Goal: Information Seeking & Learning: Find specific fact

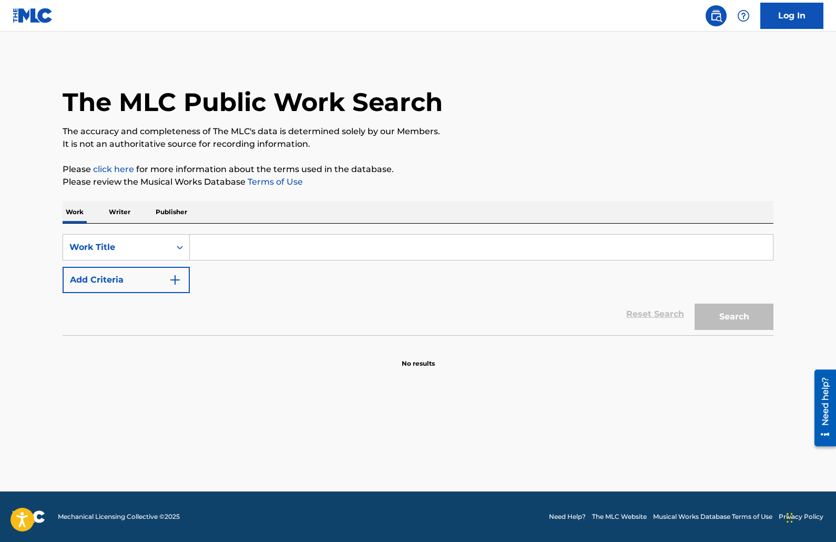
click at [260, 244] on input "Search Form" at bounding box center [481, 247] width 583 height 25
paste input "Kitty"
type input "Kitty"
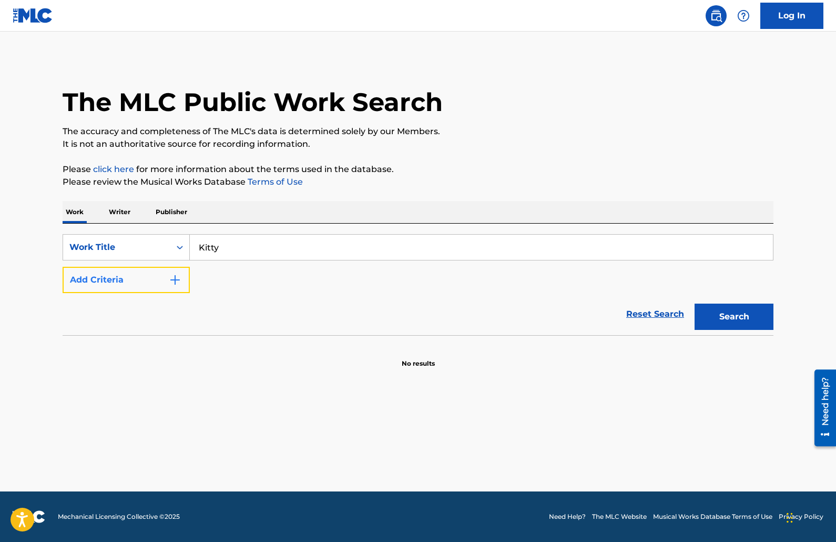
click at [155, 280] on button "Add Criteria" at bounding box center [126, 280] width 127 height 26
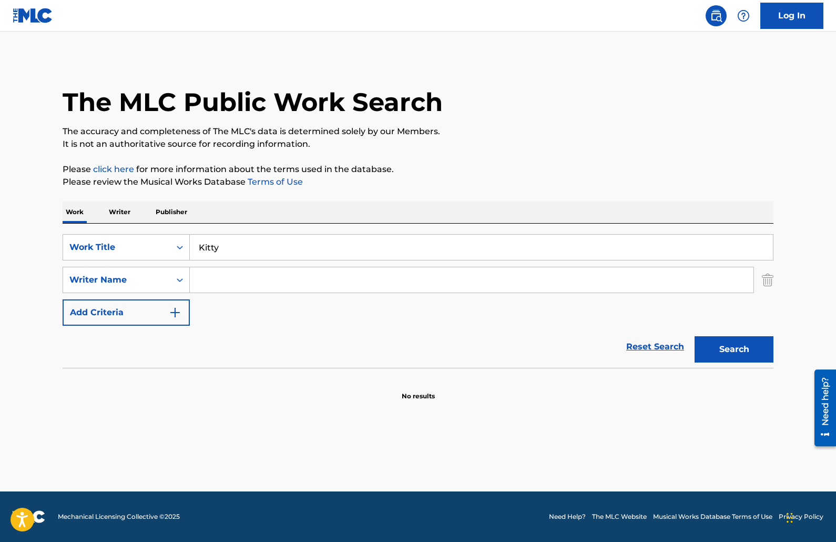
click at [245, 274] on input "Search Form" at bounding box center [472, 279] width 564 height 25
type input "ranken"
click at [695, 336] on button "Search" at bounding box center [734, 349] width 79 height 26
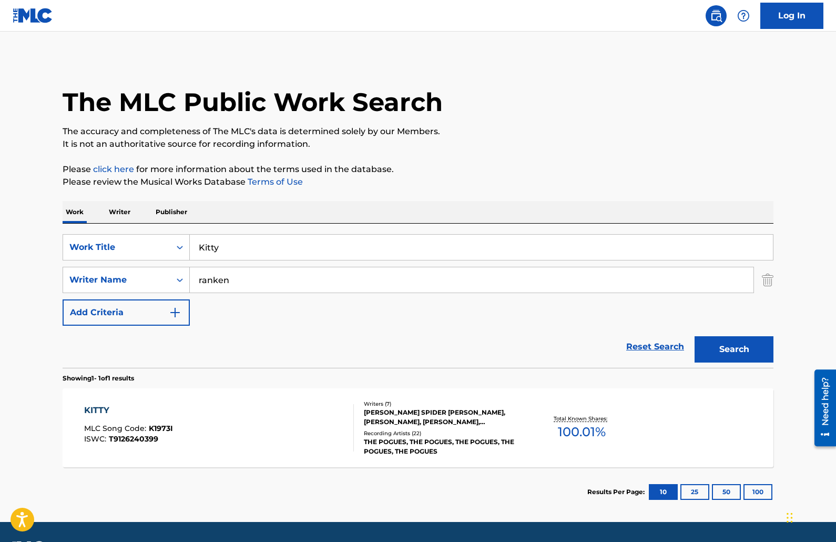
click at [302, 452] on div "KITTY MLC Song Code : K1973I ISWC : T9126240399 Writers ( 7 ) [PERSON_NAME] SPI…" at bounding box center [418, 427] width 711 height 79
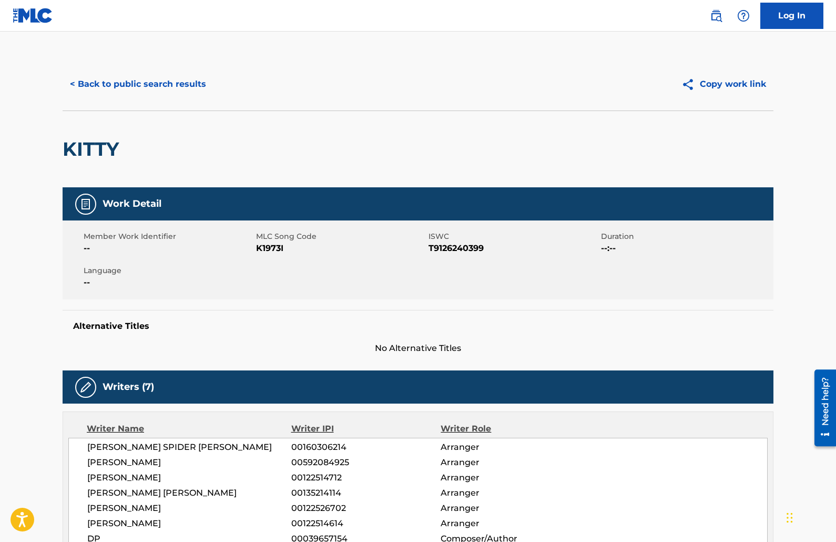
click at [275, 248] on span "K1973I" at bounding box center [341, 248] width 170 height 13
copy span "K1973I"
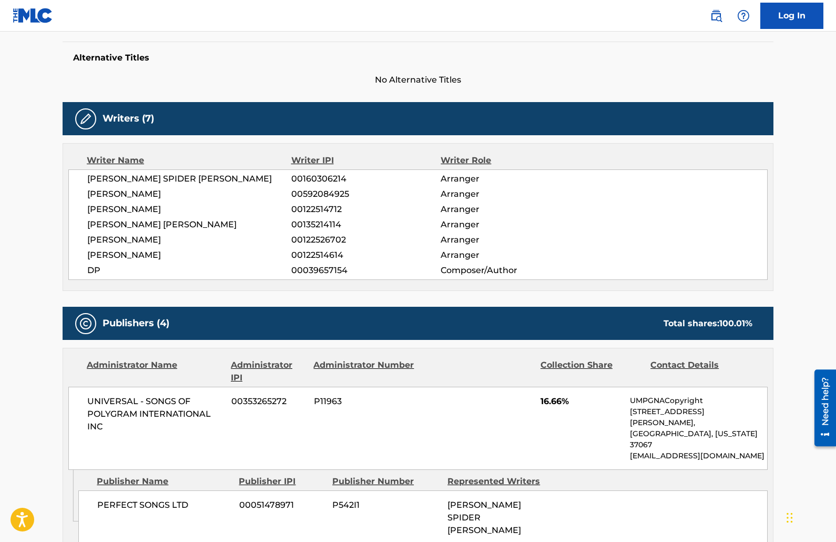
scroll to position [421, 0]
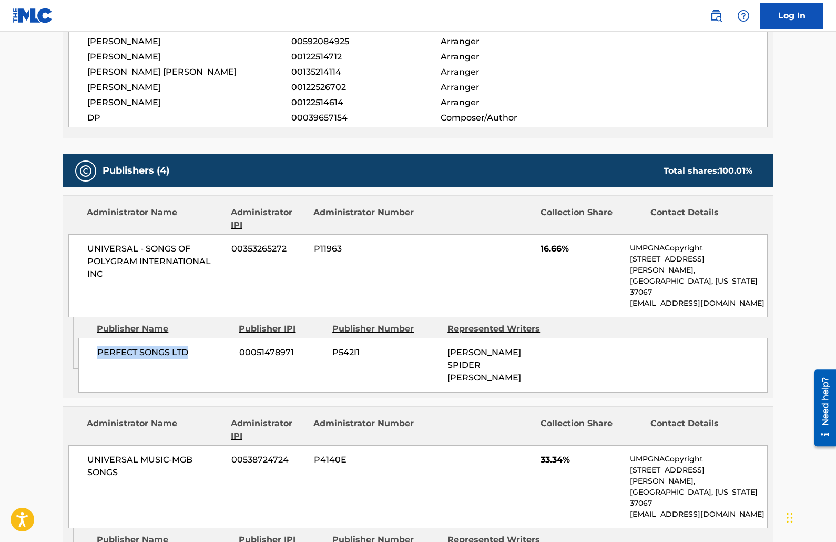
drag, startPoint x: 190, startPoint y: 335, endPoint x: 88, endPoint y: 334, distance: 102.5
click at [88, 338] on div "PERFECT SONGS LTD 00051478971 P542I1 [PERSON_NAME] SPIDER [PERSON_NAME]" at bounding box center [422, 365] width 689 height 55
copy span "PERFECT SONGS LTD"
drag, startPoint x: 86, startPoint y: 269, endPoint x: 83, endPoint y: 251, distance: 18.2
click at [83, 251] on div "UNIVERSAL - SONGS OF POLYGRAM INTERNATIONAL INC 00353265272 P11963 16.66% UMPGN…" at bounding box center [417, 275] width 699 height 83
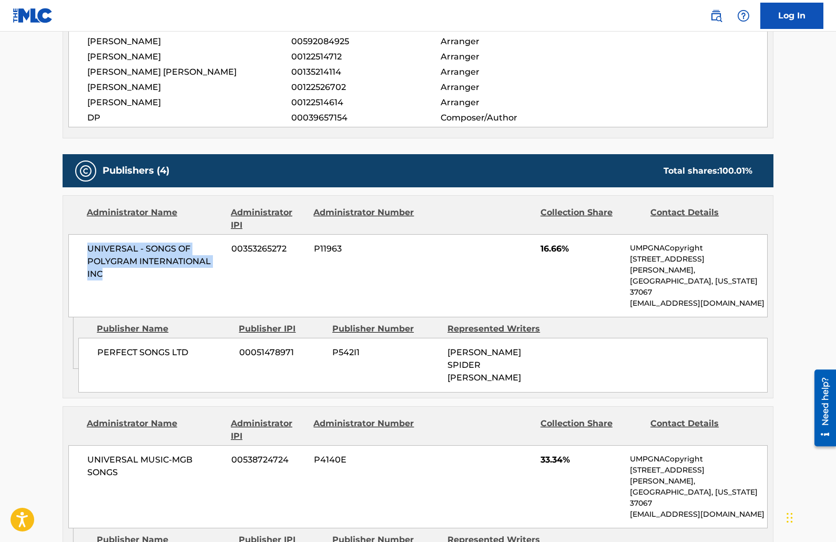
copy span "UNIVERSAL - SONGS OF POLYGRAM INTERNATIONAL INC"
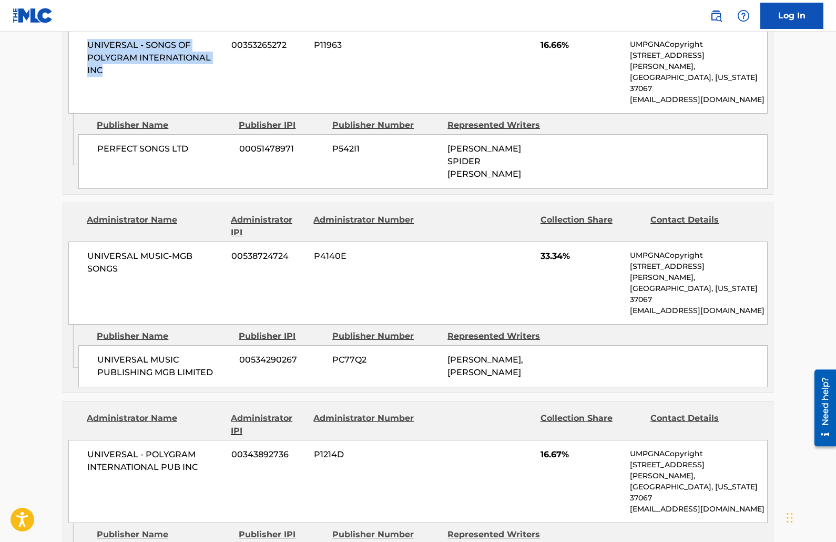
scroll to position [631, 0]
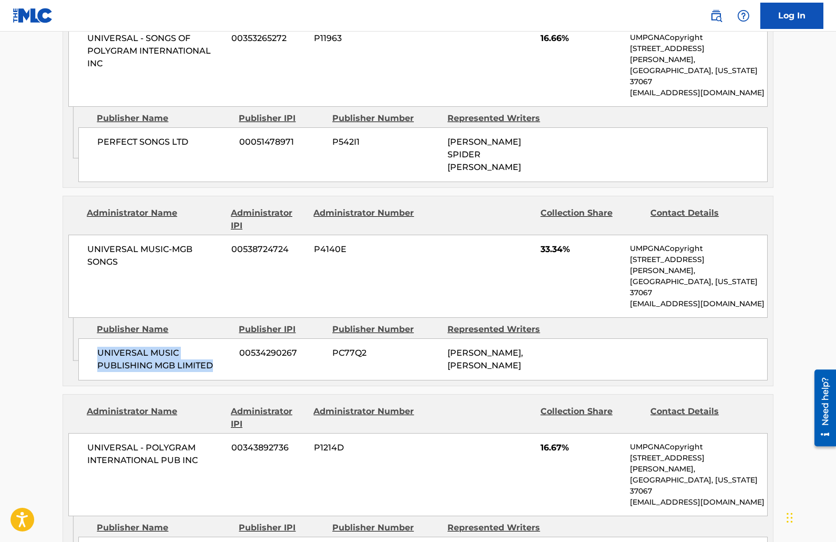
drag, startPoint x: 149, startPoint y: 292, endPoint x: 91, endPoint y: 283, distance: 58.5
click at [91, 338] on div "UNIVERSAL MUSIC PUBLISHING MGB LIMITED 00534290267 PC77Q2 [PERSON_NAME], [PERSO…" at bounding box center [422, 359] width 689 height 42
copy span "UNIVERSAL MUSIC PUBLISHING MGB LIMITED"
drag, startPoint x: 125, startPoint y: 219, endPoint x: 72, endPoint y: 203, distance: 55.6
click at [72, 235] on div "UNIVERSAL MUSIC-MGB SONGS 00538724724 P4140E 33.34% UMPGNACopyright [STREET_ADD…" at bounding box center [417, 276] width 699 height 83
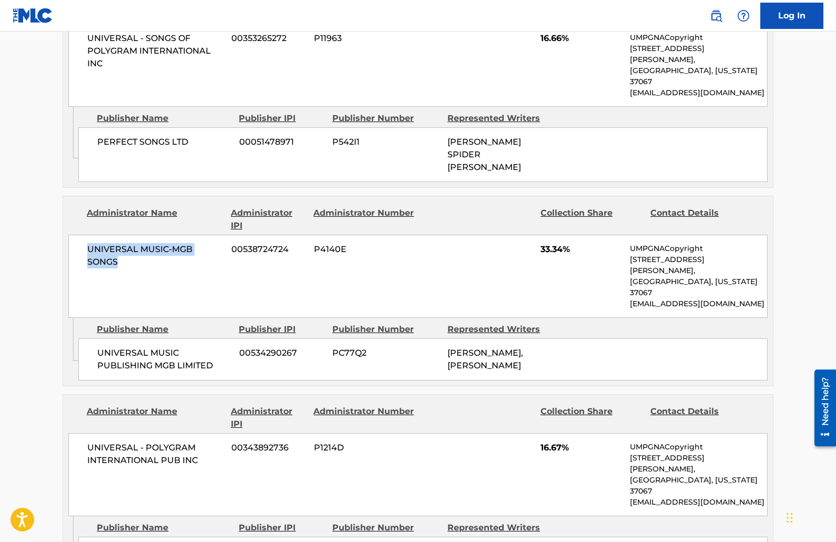
copy span "UNIVERSAL MUSIC-MGB SONGS"
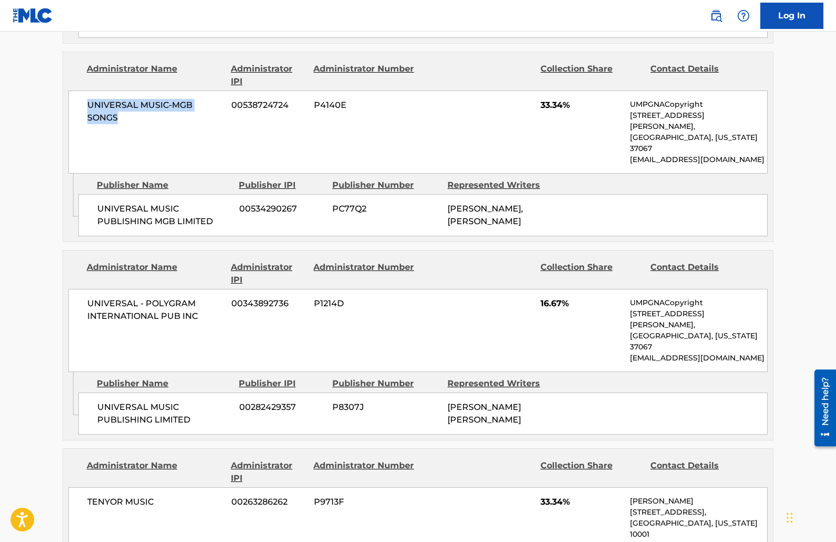
scroll to position [789, 0]
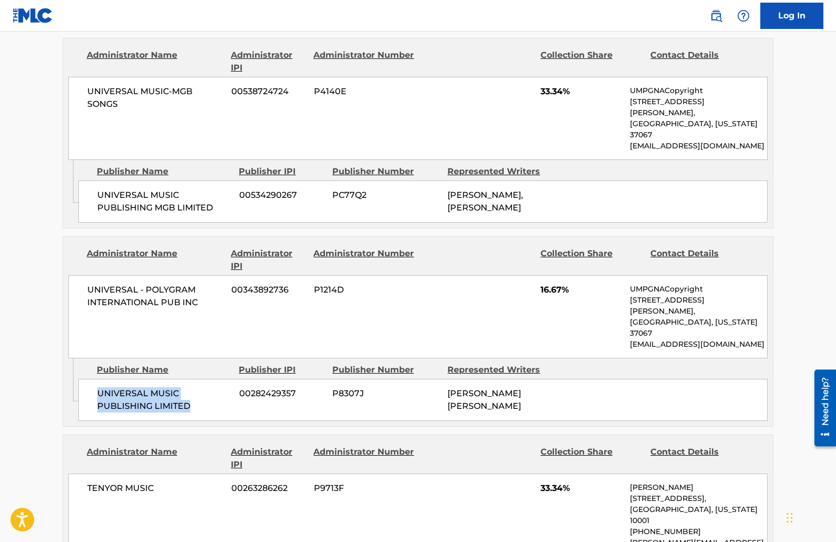
drag, startPoint x: 204, startPoint y: 315, endPoint x: 83, endPoint y: 290, distance: 122.9
click at [83, 379] on div "UNIVERSAL MUSIC PUBLISHING LIMITED 00282429357 P8307J [PERSON_NAME] [PERSON_NAM…" at bounding box center [422, 400] width 689 height 42
copy span "UNIVERSAL MUSIC PUBLISHING LIMITED"
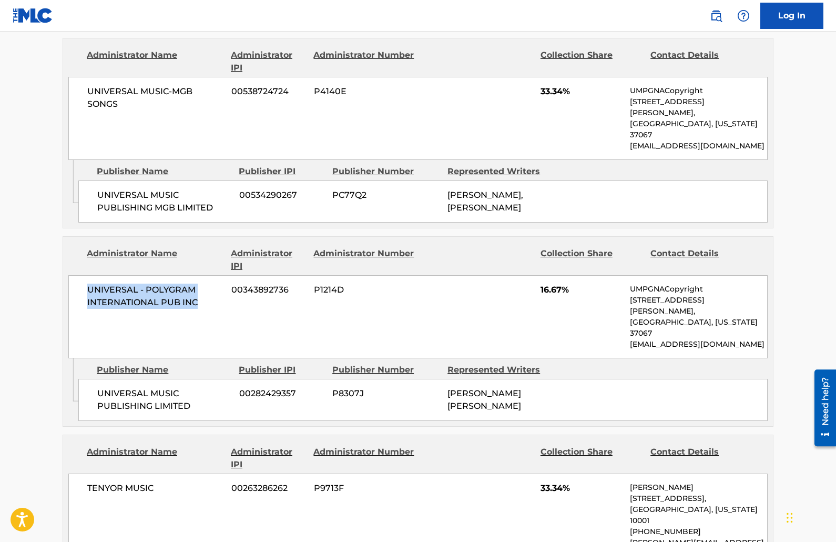
drag, startPoint x: 199, startPoint y: 235, endPoint x: 78, endPoint y: 222, distance: 121.6
click at [78, 275] on div "UNIVERSAL - POLYGRAM INTERNATIONAL PUB INC 00343892736 P1214D 16.67% UMPGNACopy…" at bounding box center [417, 316] width 699 height 83
copy span "UNIVERSAL - POLYGRAM INTERNATIONAL PUB INC"
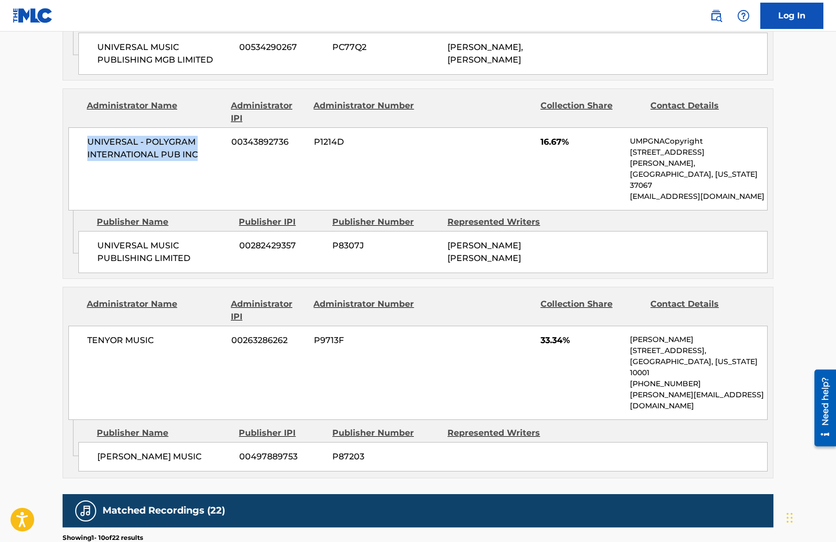
scroll to position [947, 0]
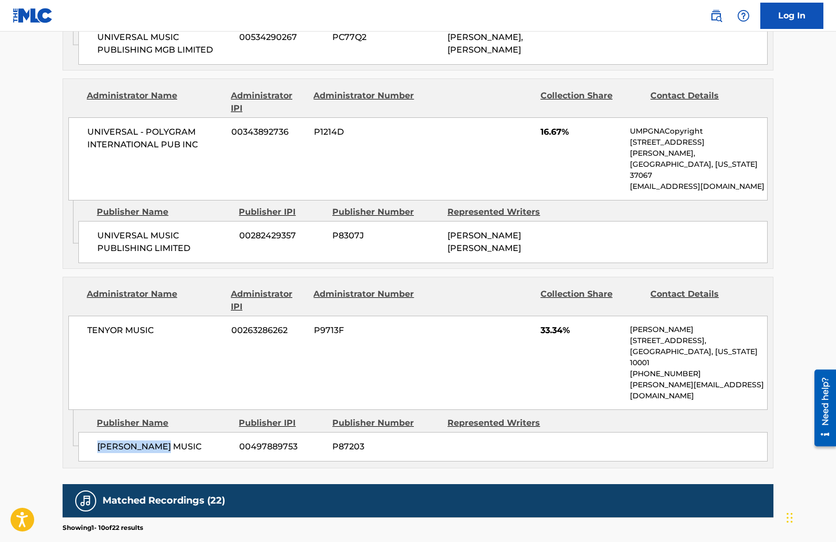
drag, startPoint x: 100, startPoint y: 338, endPoint x: 94, endPoint y: 333, distance: 7.8
click at [89, 432] on div "[PERSON_NAME] MUSIC 00497889753 P87203" at bounding box center [422, 446] width 689 height 29
copy span "[PERSON_NAME] MUSIC"
drag, startPoint x: 177, startPoint y: 241, endPoint x: 69, endPoint y: 238, distance: 107.3
click at [69, 316] on div "TENYOR MUSIC 00263286262 P9713F 33.34% [PERSON_NAME] [STREET_ADDRESS][US_STATE]…" at bounding box center [417, 363] width 699 height 94
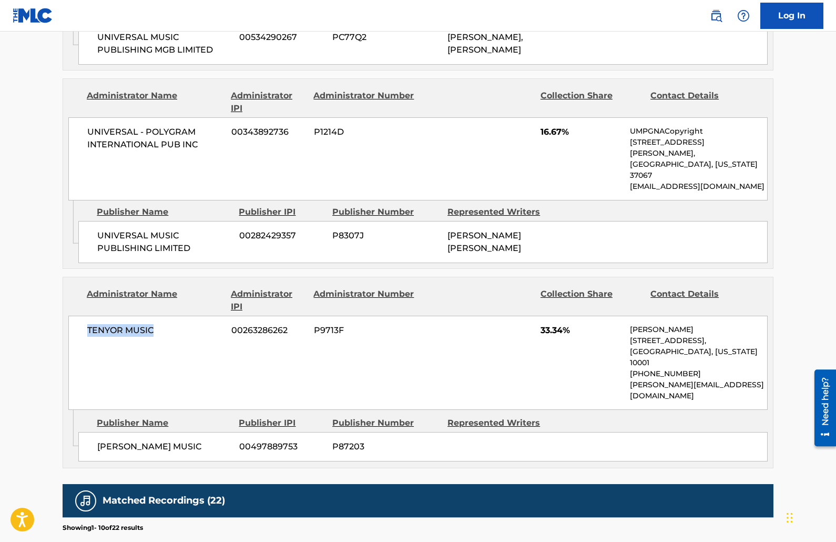
copy span "TENYOR MUSIC"
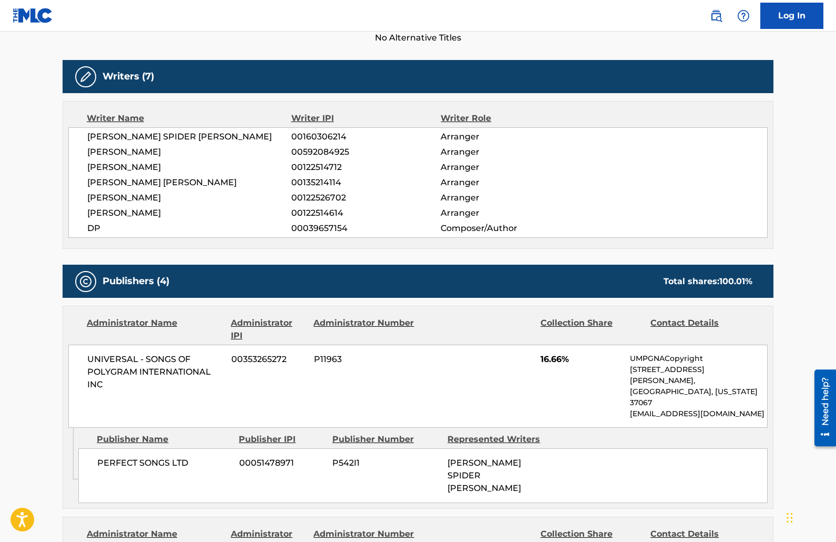
scroll to position [158, 0]
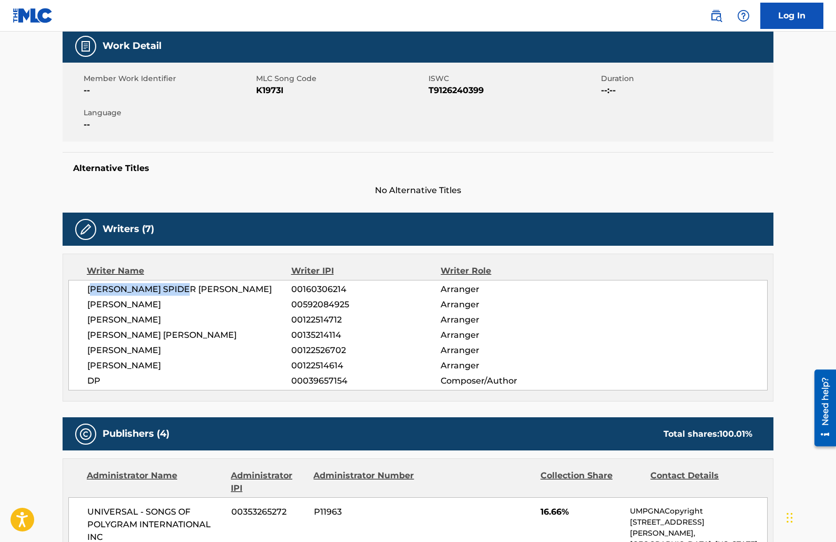
drag, startPoint x: 192, startPoint y: 287, endPoint x: 93, endPoint y: 289, distance: 99.4
click at [93, 289] on span "[PERSON_NAME] SPIDER [PERSON_NAME]" at bounding box center [189, 289] width 204 height 13
click at [445, 87] on span "T9126240399" at bounding box center [514, 90] width 170 height 13
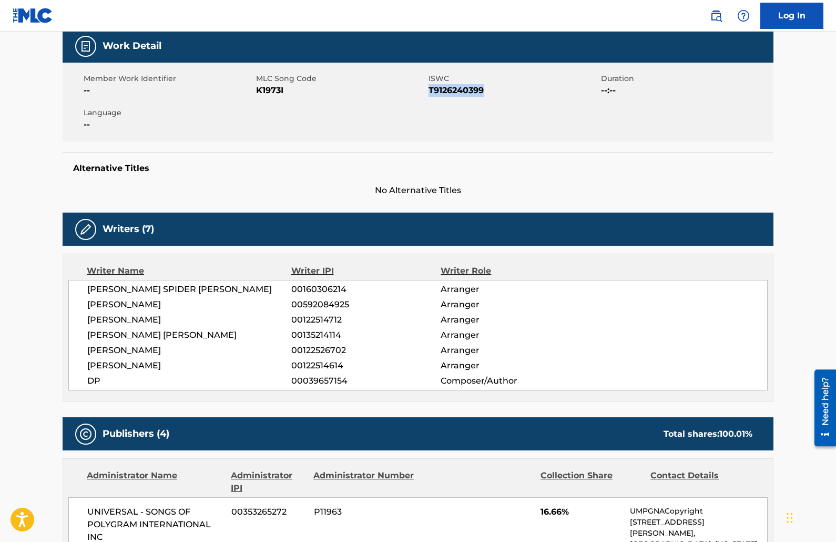
copy span "T9126240399"
